Goal: Task Accomplishment & Management: Use online tool/utility

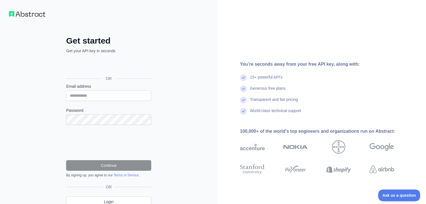
click at [34, 130] on div "Get started Get your API key in seconds OR Email address Password Continue By s…" at bounding box center [109, 115] width 218 height 230
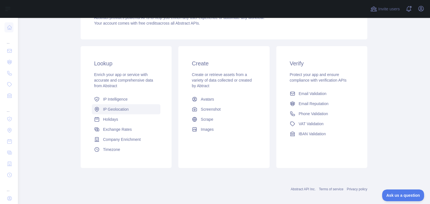
scroll to position [75, 0]
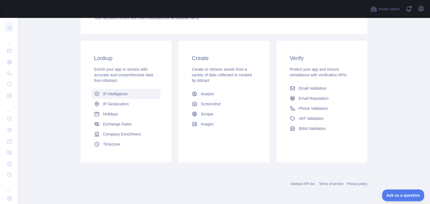
click at [114, 93] on span "IP Intelligence" at bounding box center [115, 94] width 25 height 6
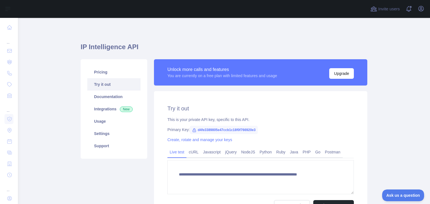
type textarea "**********"
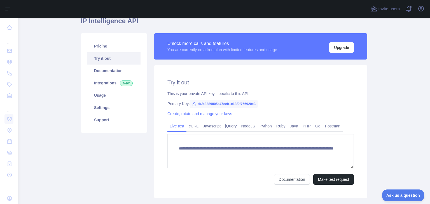
scroll to position [28, 0]
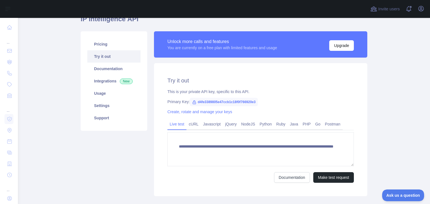
click at [202, 102] on span "d4fe3389805e47ccb1c18f0f766920e3" at bounding box center [224, 102] width 68 height 8
copy span "d4fe3389805e47ccb1c18f0f766920e3"
click at [187, 112] on link "Create, rotate and manage your keys" at bounding box center [200, 112] width 65 height 4
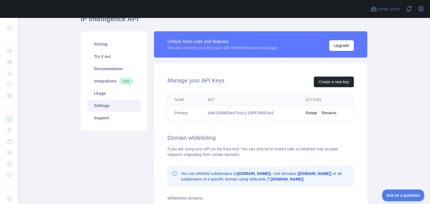
click at [237, 113] on td "d4fe3389805e47ccb1c18f0f766920e3" at bounding box center [250, 113] width 98 height 15
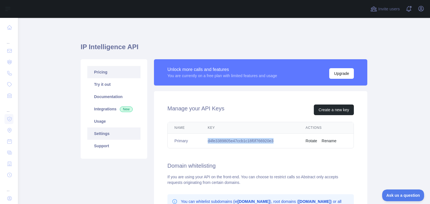
click at [105, 71] on link "Pricing" at bounding box center [113, 72] width 53 height 12
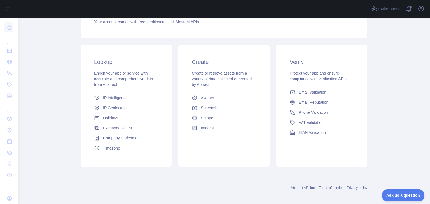
scroll to position [75, 0]
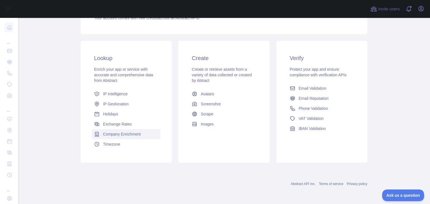
click at [119, 137] on span "Company Enrichment" at bounding box center [122, 135] width 38 height 6
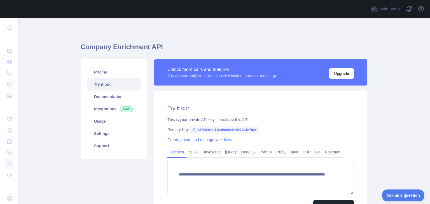
click at [209, 130] on span "4770c3ea811e4f9cb8defd97494b706e" at bounding box center [224, 130] width 69 height 8
copy span "4770c3ea811e4f9cb8defd97494b706e"
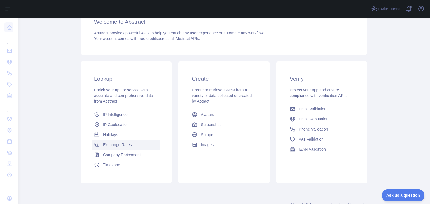
scroll to position [56, 0]
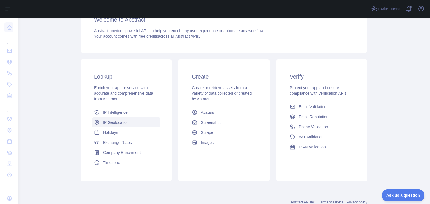
click at [118, 124] on span "IP Geolocation" at bounding box center [116, 123] width 26 height 6
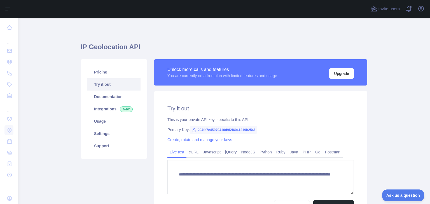
click at [222, 130] on span "294fe7e45079410d9f2f6041219b254f" at bounding box center [223, 130] width 67 height 8
copy span "294fe7e45079410d9f2f6041219b254f"
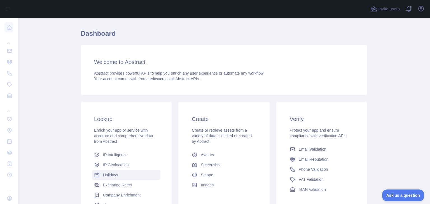
scroll to position [56, 0]
